Goal: Task Accomplishment & Management: Complete application form

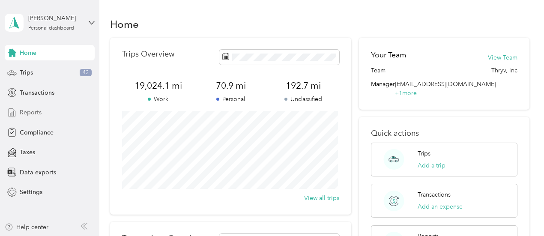
click at [32, 111] on span "Reports" at bounding box center [31, 112] width 22 height 9
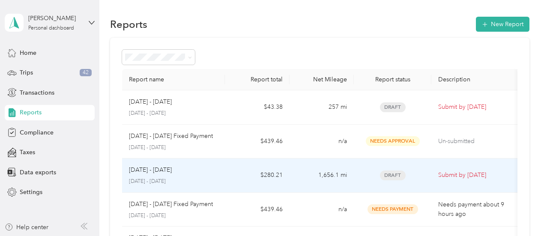
click at [463, 178] on p "Submit by Sep. 4, 2025" at bounding box center [474, 174] width 72 height 9
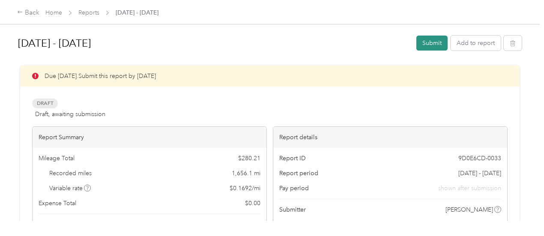
click at [427, 42] on button "Submit" at bounding box center [431, 43] width 31 height 15
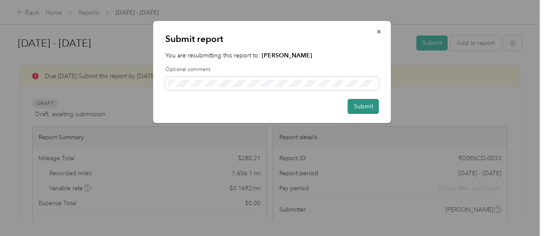
click at [363, 107] on button "Submit" at bounding box center [363, 106] width 31 height 15
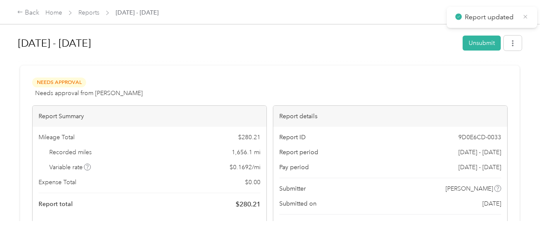
click at [523, 16] on icon at bounding box center [525, 17] width 6 height 8
click at [24, 14] on div "Back" at bounding box center [28, 13] width 22 height 10
